Goal: Complete application form: Complete application form

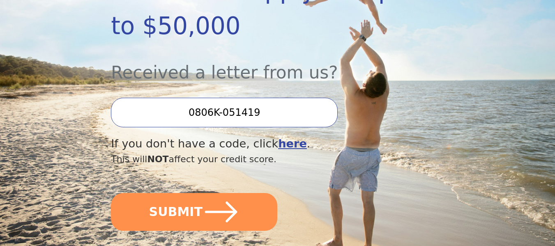
scroll to position [288, 0]
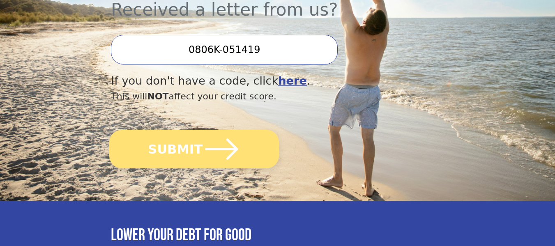
click at [185, 130] on button "SUBMIT" at bounding box center [194, 149] width 170 height 39
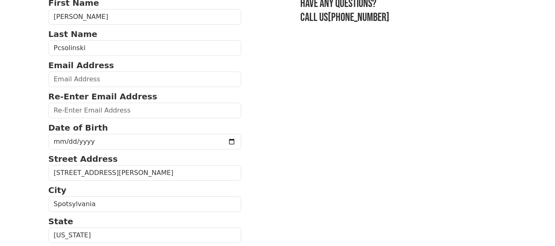
scroll to position [74, 0]
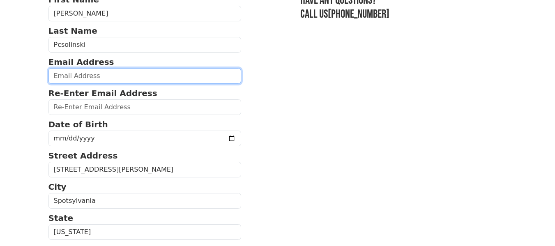
click at [118, 78] on input "email" at bounding box center [145, 76] width 193 height 16
type input "[EMAIL_ADDRESS][DOMAIN_NAME]"
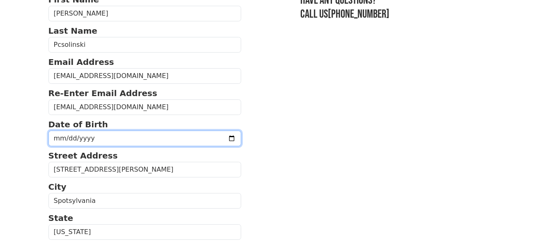
click at [114, 140] on input "date" at bounding box center [145, 139] width 193 height 16
type input "[DATE]"
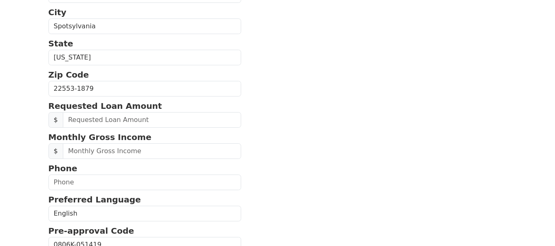
scroll to position [285, 0]
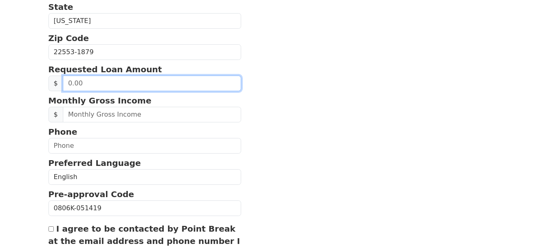
click at [128, 85] on input "text" at bounding box center [152, 84] width 179 height 16
type input "10,000.00"
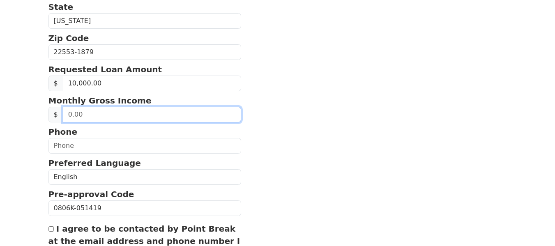
click at [140, 118] on input "text" at bounding box center [152, 115] width 179 height 16
type input "8,100.00"
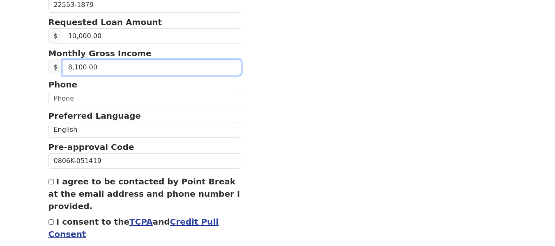
scroll to position [341, 0]
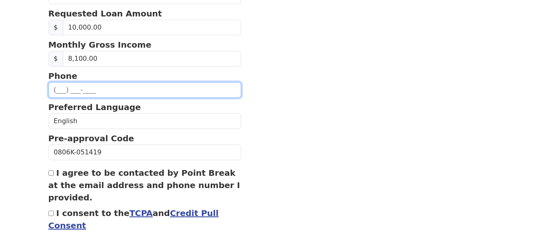
click at [64, 90] on input "text" at bounding box center [145, 90] width 193 height 16
type input "[PHONE_NUMBER]"
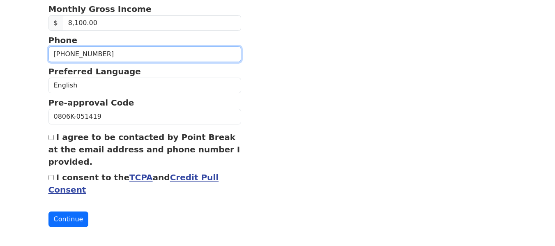
scroll to position [382, 0]
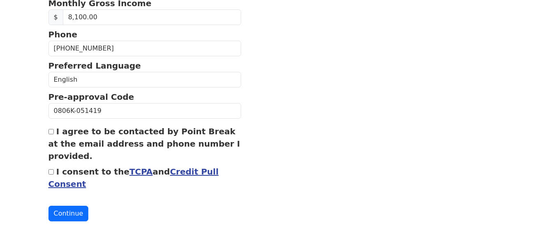
click at [50, 132] on input "I agree to be contacted by Point Break at the email address and phone number I …" at bounding box center [51, 131] width 5 height 5
checkbox input "true"
click at [51, 173] on input "I consent to the TCPA and Credit Pull Consent" at bounding box center [51, 171] width 5 height 5
checkbox input "true"
click at [72, 214] on button "Continue" at bounding box center [69, 214] width 40 height 16
